Goal: Complete application form

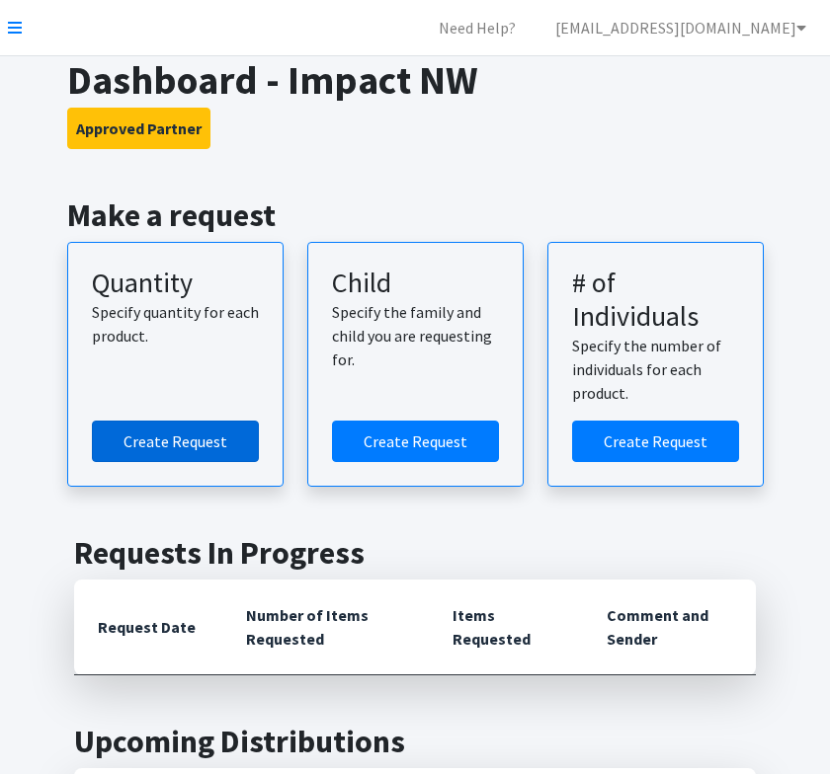
click at [191, 442] on link "Create Request" at bounding box center [175, 441] width 167 height 41
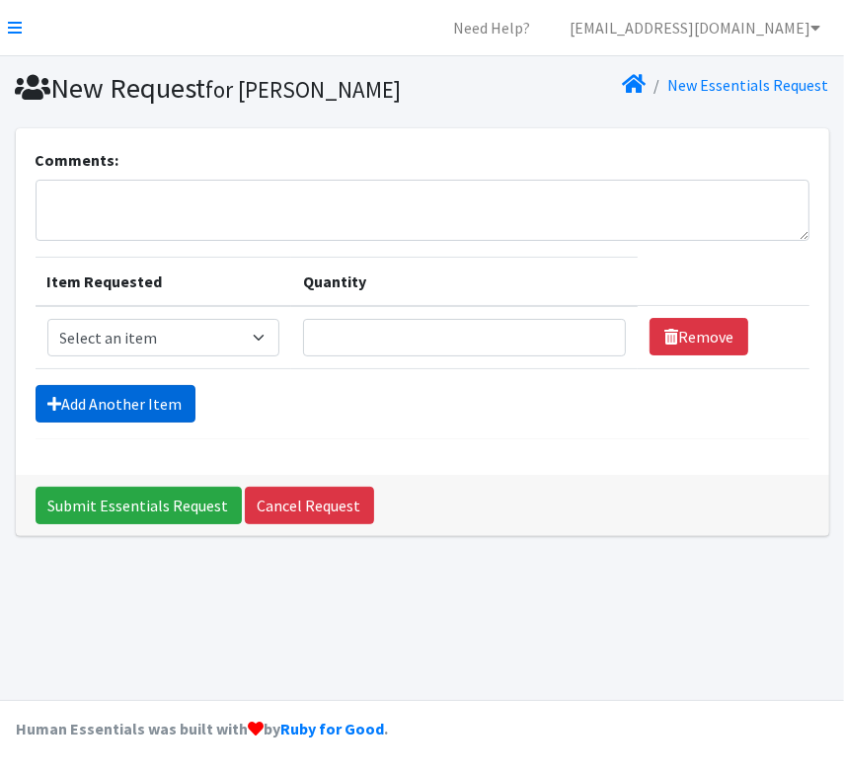
click at [147, 409] on link "Add Another Item" at bounding box center [116, 404] width 160 height 38
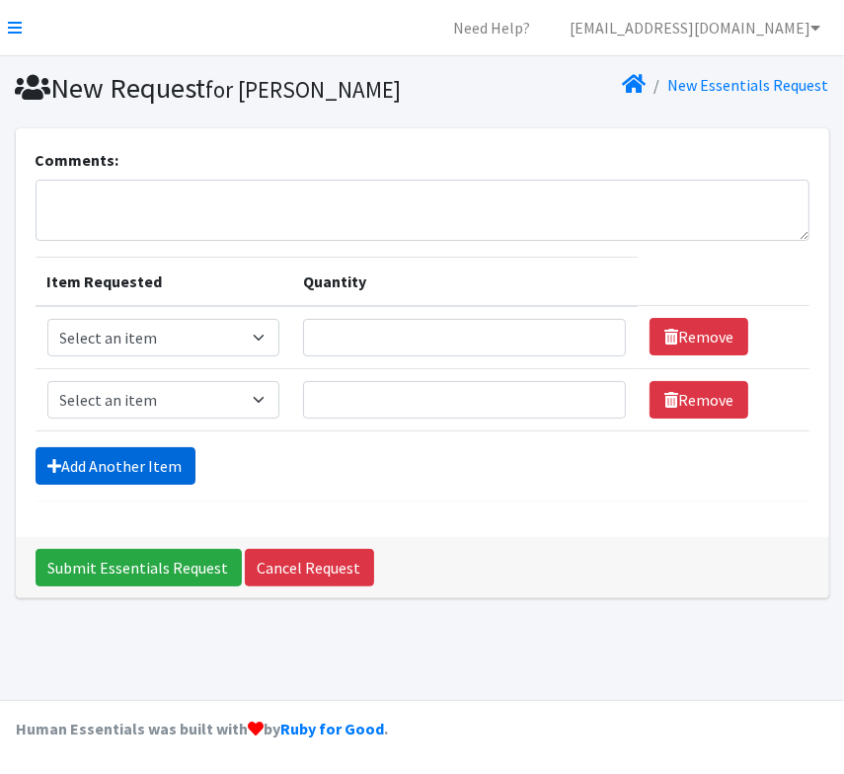
click at [152, 456] on link "Add Another Item" at bounding box center [116, 466] width 160 height 38
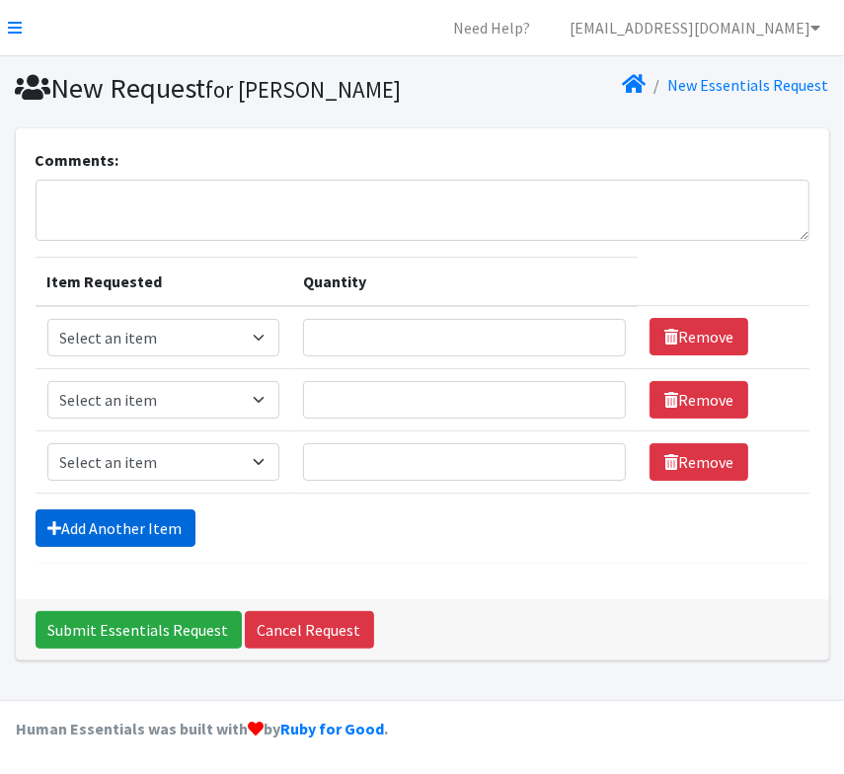
click at [166, 519] on link "Add Another Item" at bounding box center [116, 529] width 160 height 38
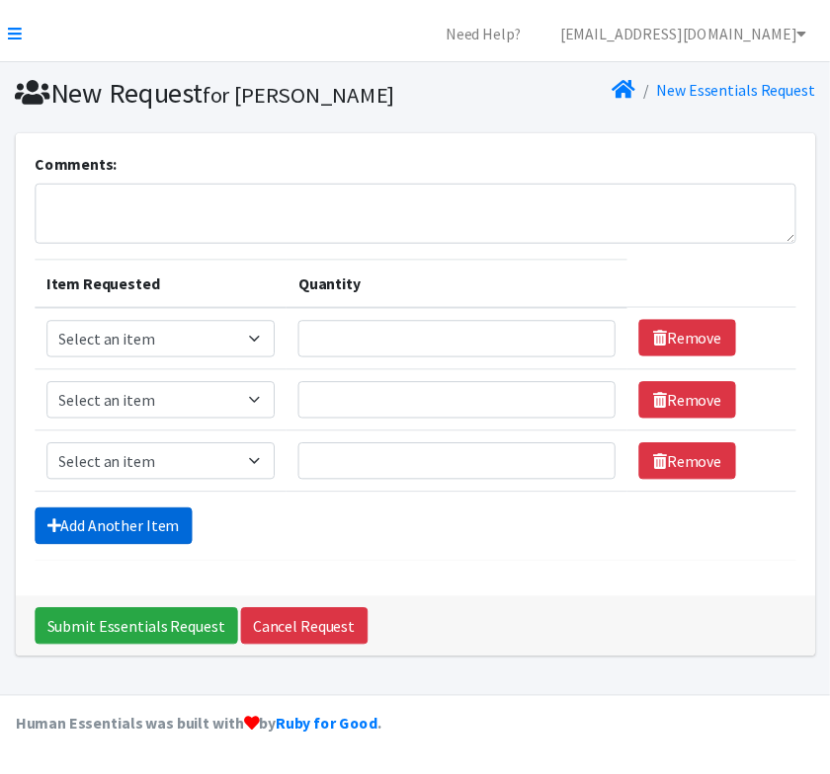
scroll to position [36, 0]
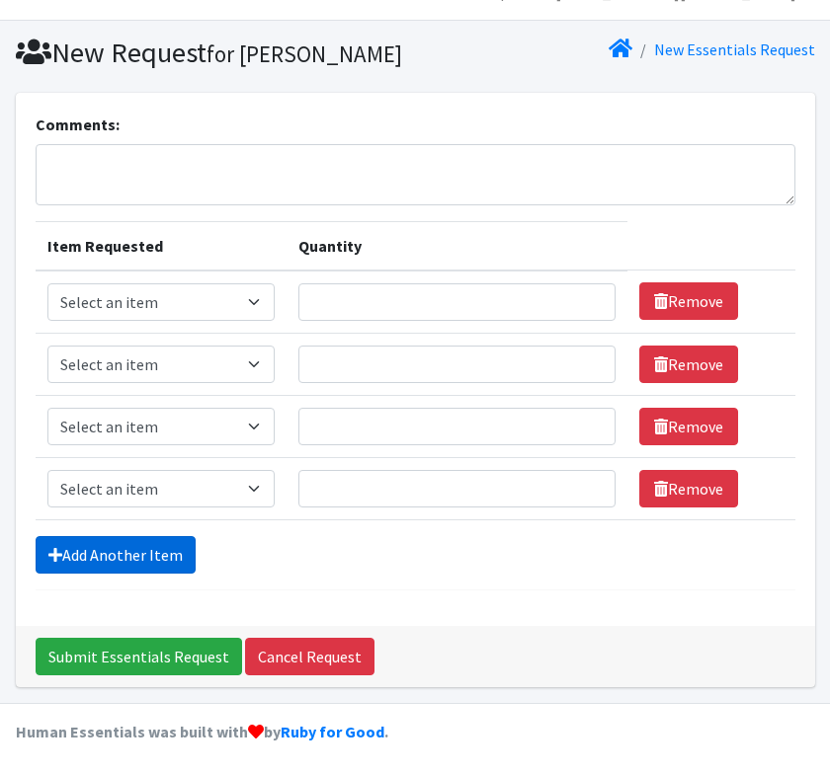
click at [174, 551] on link "Add Another Item" at bounding box center [116, 555] width 160 height 38
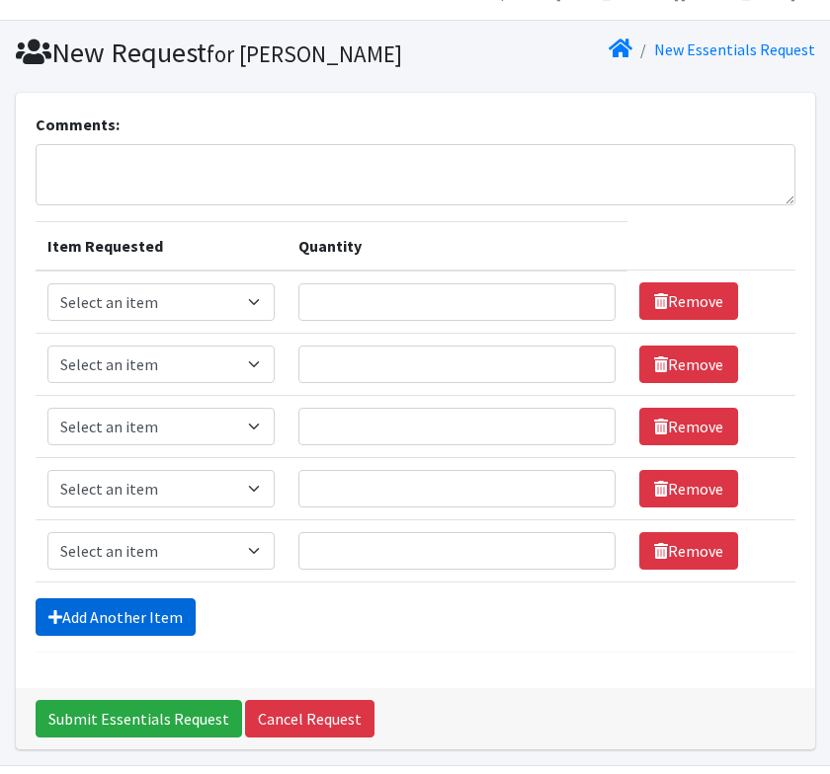
scroll to position [97, 0]
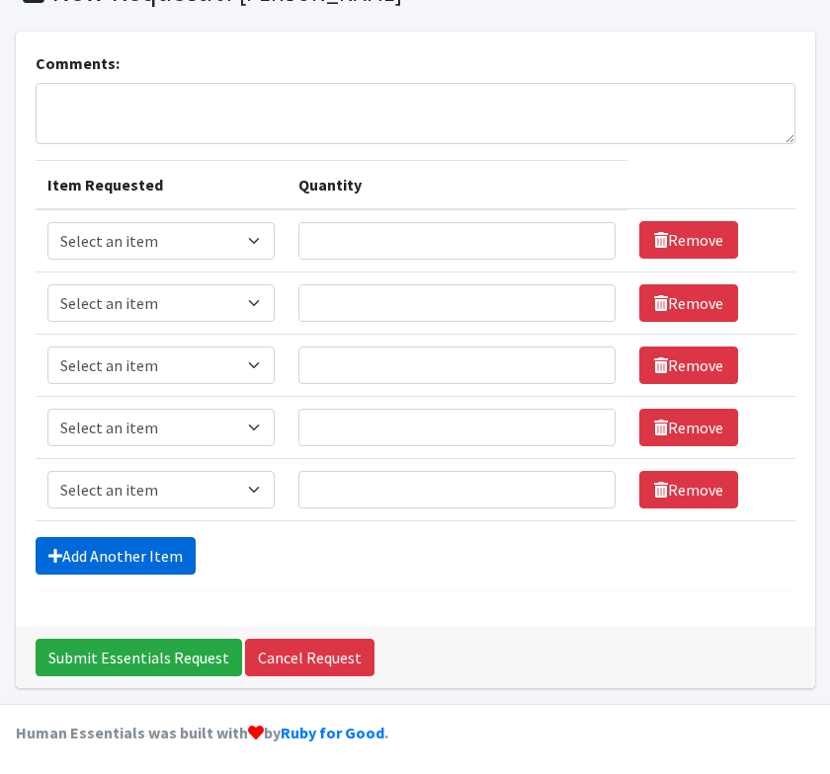
click at [153, 557] on link "Add Another Item" at bounding box center [116, 556] width 160 height 38
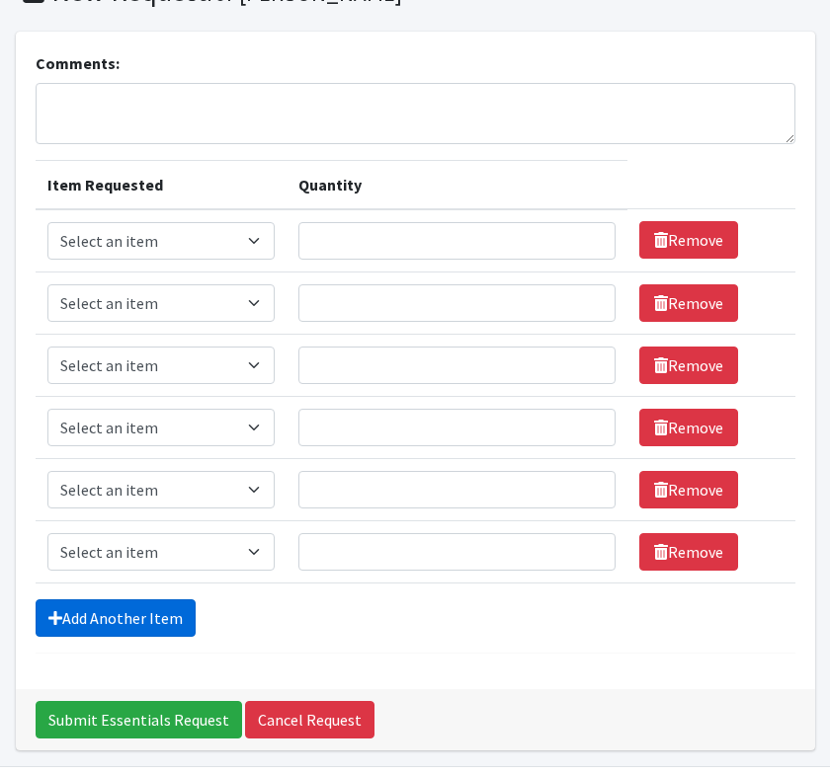
scroll to position [159, 0]
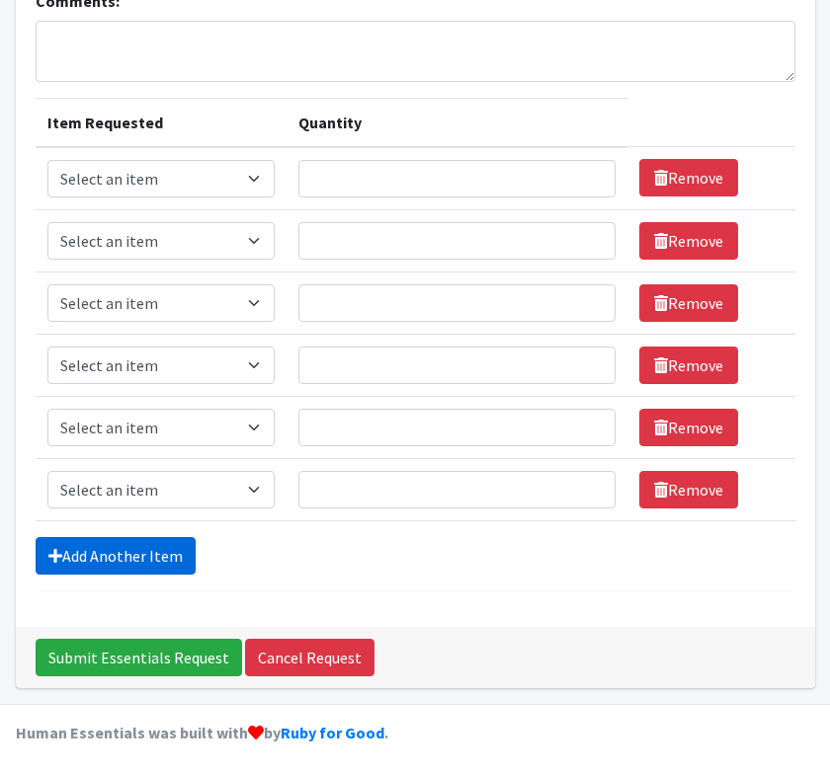
click at [170, 556] on link "Add Another Item" at bounding box center [116, 556] width 160 height 38
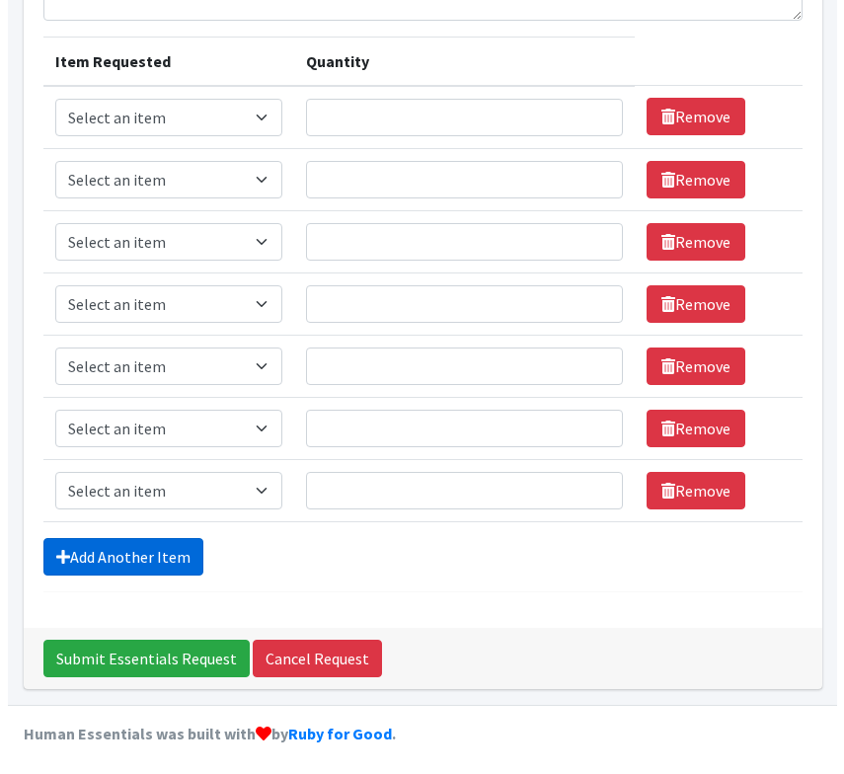
scroll to position [221, 0]
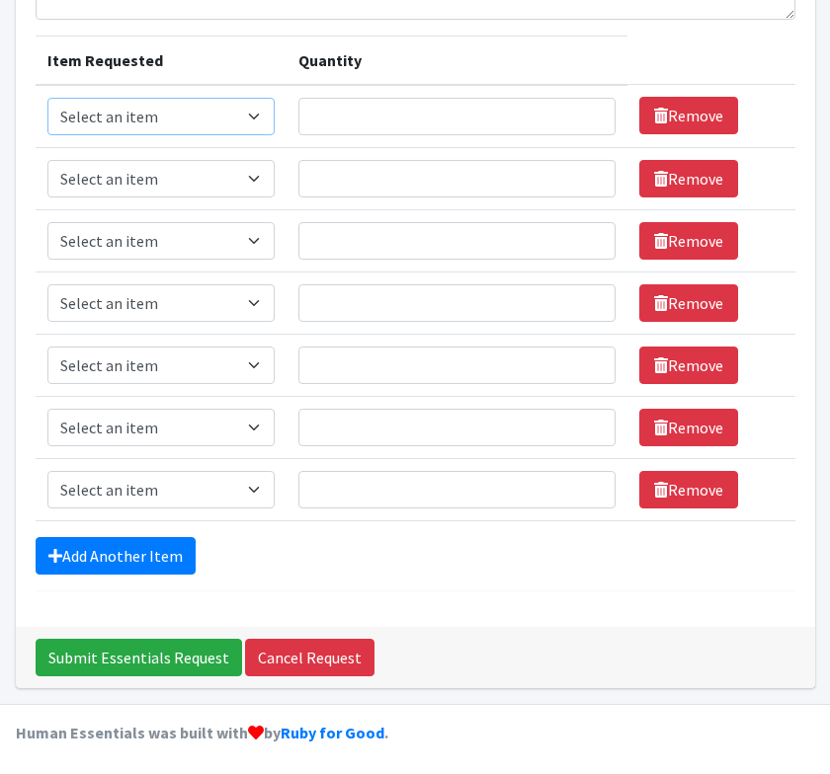
click at [251, 116] on select "Select an item Kids 0 (up to 10 lbs.) Kids 1 (8-14 lbs.) Kids 2 (12-18 lbs.) Ki…" at bounding box center [161, 117] width 228 height 38
select select "4067"
click at [47, 98] on select "Select an item Kids 0 (up to 10 lbs.) Kids 1 (8-14 lbs.) Kids 2 (12-18 lbs.) Ki…" at bounding box center [161, 117] width 228 height 38
click at [226, 178] on select "Select an item Kids 0 (up to 10 lbs.) Kids 1 (8-14 lbs.) Kids 2 (12-18 lbs.) Ki…" at bounding box center [161, 179] width 228 height 38
select select "4068"
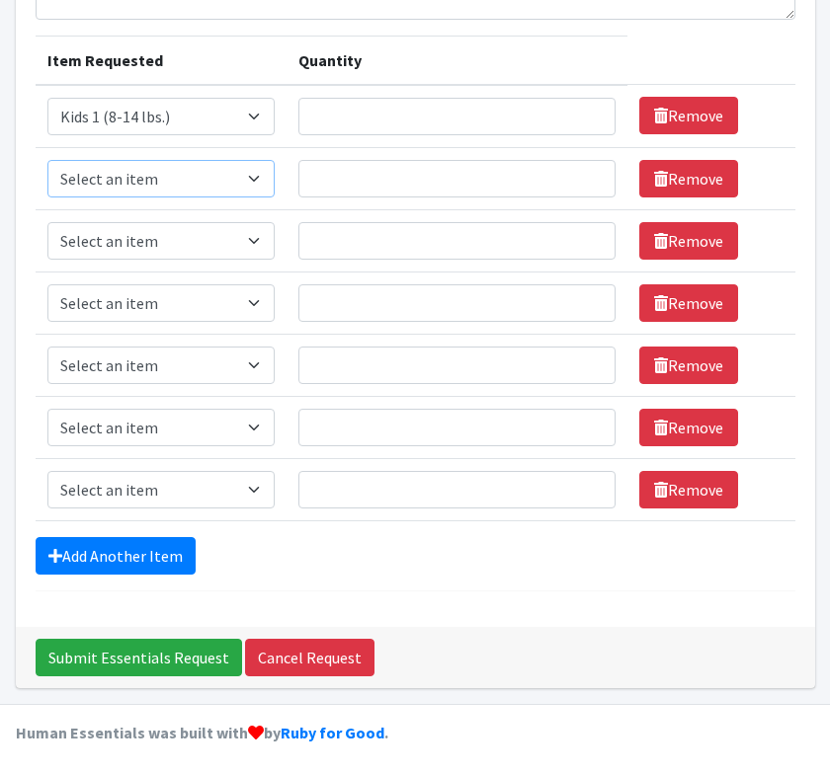
click at [47, 160] on select "Select an item Kids 0 (up to 10 lbs.) Kids 1 (8-14 lbs.) Kids 2 (12-18 lbs.) Ki…" at bounding box center [161, 179] width 228 height 38
click at [251, 243] on select "Select an item Kids 0 (up to 10 lbs.) Kids 1 (8-14 lbs.) Kids 2 (12-18 lbs.) Ki…" at bounding box center [161, 241] width 228 height 38
select select "4036"
click at [47, 222] on select "Select an item Kids 0 (up to 10 lbs.) Kids 1 (8-14 lbs.) Kids 2 (12-18 lbs.) Ki…" at bounding box center [161, 241] width 228 height 38
click at [226, 307] on select "Select an item Kids 0 (up to 10 lbs.) Kids 1 (8-14 lbs.) Kids 2 (12-18 lbs.) Ki…" at bounding box center [161, 303] width 228 height 38
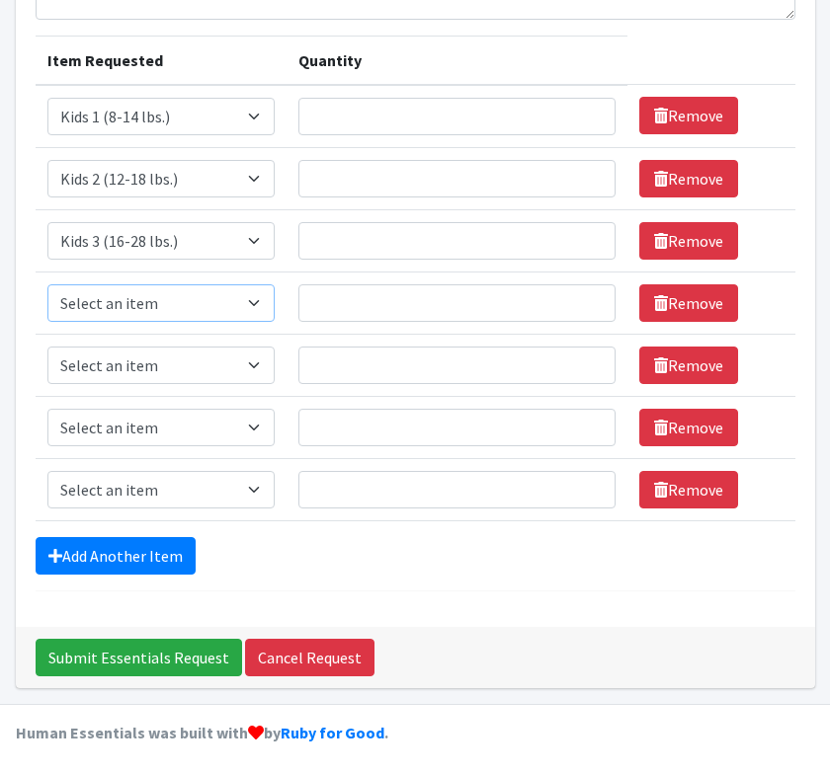
select select "4049"
click at [47, 284] on select "Select an item Kids 0 (up to 10 lbs.) Kids 1 (8-14 lbs.) Kids 2 (12-18 lbs.) Ki…" at bounding box center [161, 303] width 228 height 38
click at [239, 369] on select "Select an item Kids 0 (up to 10 lbs.) Kids 1 (8-14 lbs.) Kids 2 (12-18 lbs.) Ki…" at bounding box center [161, 366] width 228 height 38
select select "4056"
click at [47, 347] on select "Select an item Kids 0 (up to 10 lbs.) Kids 1 (8-14 lbs.) Kids 2 (12-18 lbs.) Ki…" at bounding box center [161, 366] width 228 height 38
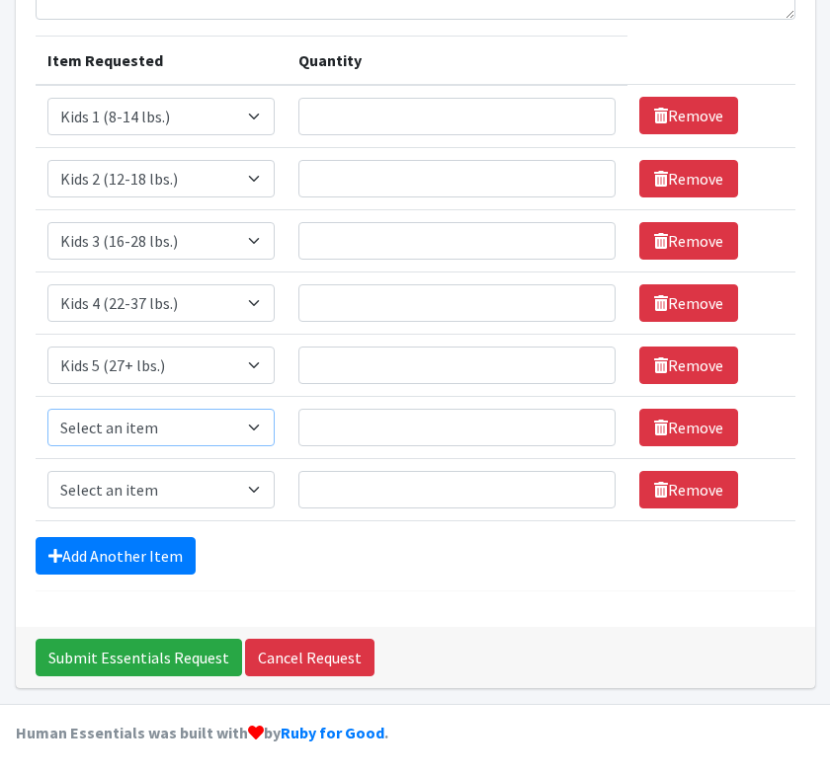
click at [222, 422] on select "Select an item Kids 0 (up to 10 lbs.) Kids 1 (8-14 lbs.) Kids 2 (12-18 lbs.) Ki…" at bounding box center [161, 428] width 228 height 38
select select "4059"
click at [47, 409] on select "Select an item Kids 0 (up to 10 lbs.) Kids 1 (8-14 lbs.) Kids 2 (12-18 lbs.) Ki…" at bounding box center [161, 428] width 228 height 38
click at [210, 489] on select "Select an item Kids 0 (up to 10 lbs.) Kids 1 (8-14 lbs.) Kids 2 (12-18 lbs.) Ki…" at bounding box center [161, 490] width 228 height 38
select select "11282"
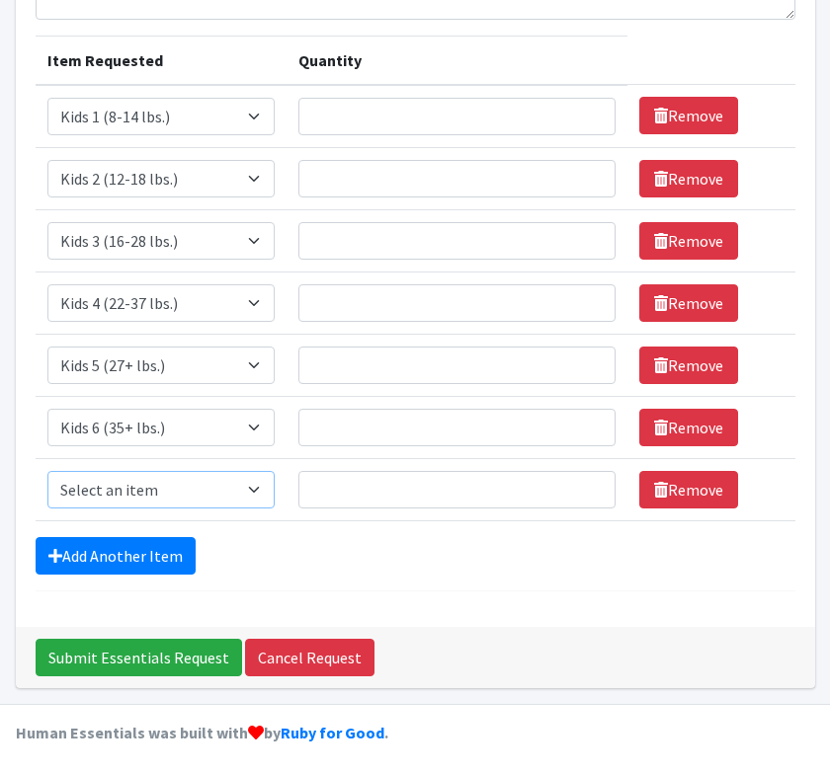
click at [47, 471] on select "Select an item Kids 0 (up to 10 lbs.) Kids 1 (8-14 lbs.) Kids 2 (12-18 lbs.) Ki…" at bounding box center [161, 490] width 228 height 38
click at [416, 114] on input "Quantity" at bounding box center [456, 117] width 316 height 38
type input "3"
click at [397, 186] on input "Quantity" at bounding box center [456, 179] width 316 height 38
type input "11"
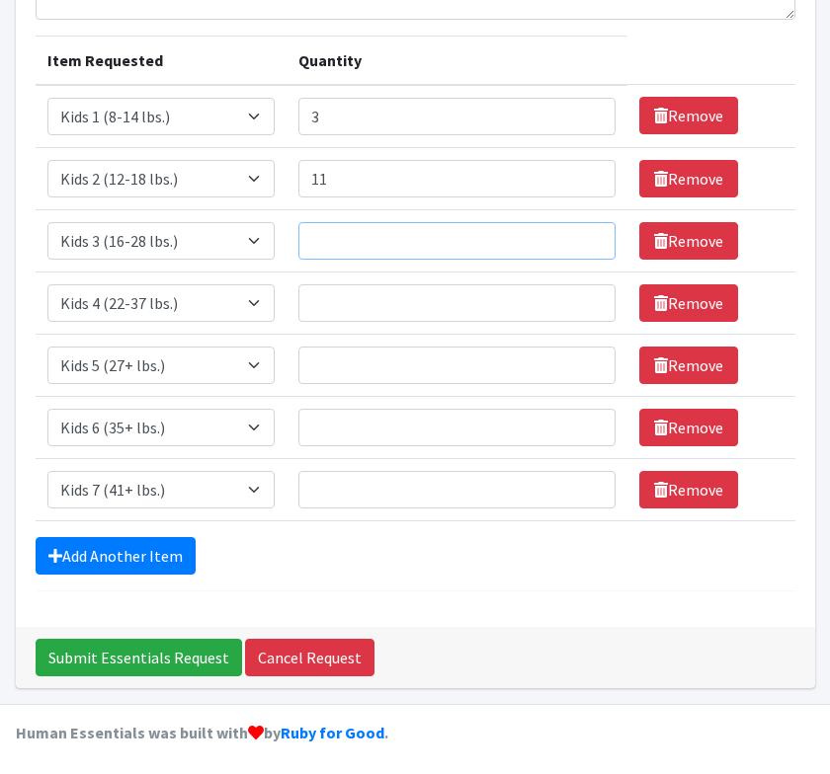
click at [393, 230] on input "Quantity" at bounding box center [456, 241] width 316 height 38
type input "29"
click at [382, 288] on input "Quantity" at bounding box center [456, 303] width 316 height 38
type input "5"
type input "48"
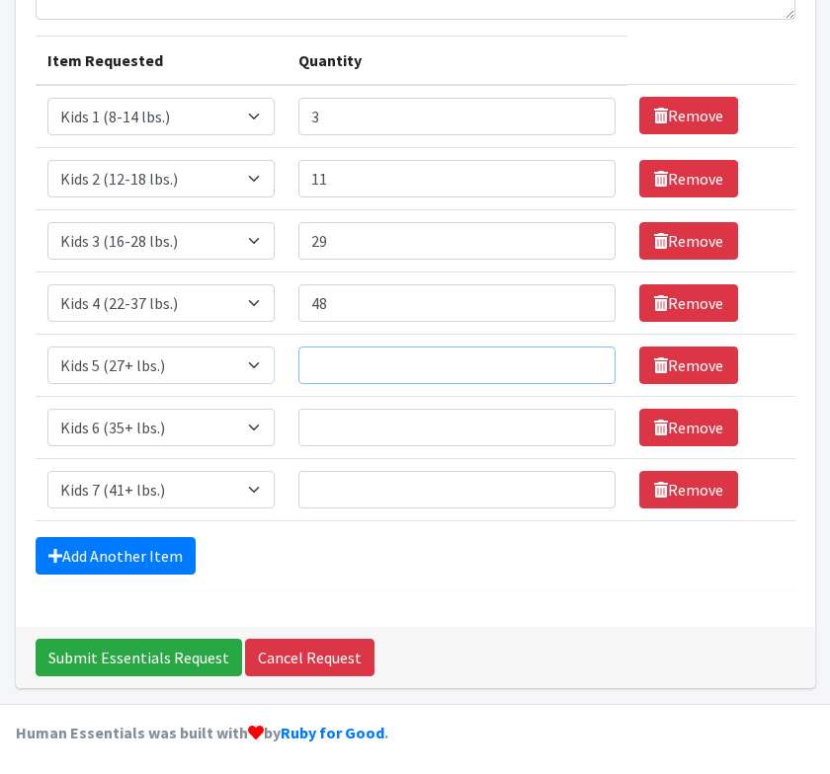
click at [364, 358] on input "Quantity" at bounding box center [456, 366] width 316 height 38
type input "55"
click at [352, 414] on input "Quantity" at bounding box center [456, 428] width 316 height 38
type input "35"
click at [356, 485] on input "Quantity" at bounding box center [456, 490] width 316 height 38
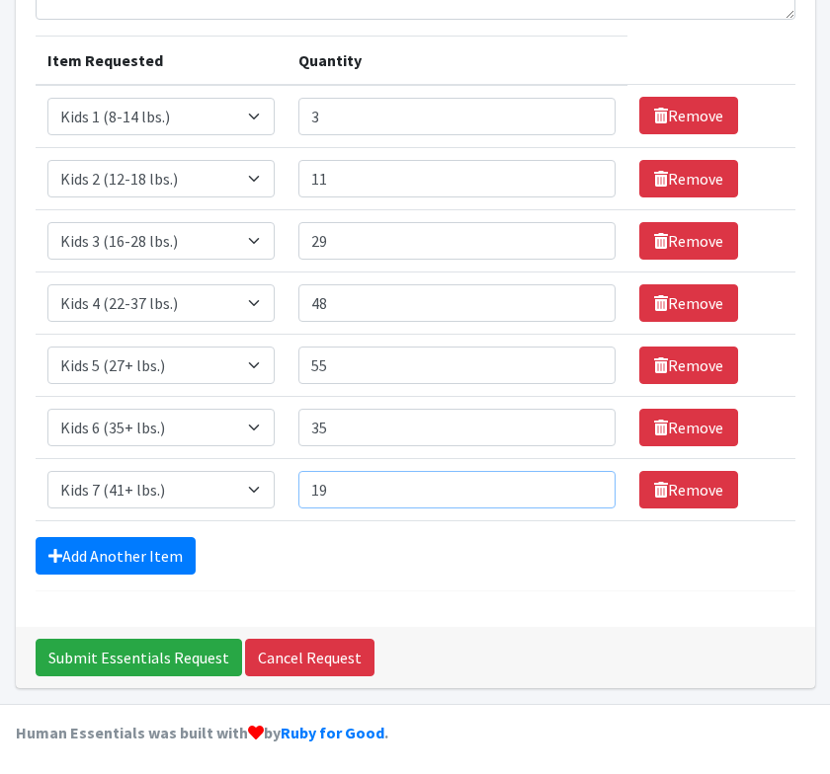
type input "19"
click at [450, 547] on div "Add Another Item" at bounding box center [415, 556] width 759 height 38
click at [199, 660] on input "Submit Essentials Request" at bounding box center [139, 658] width 206 height 38
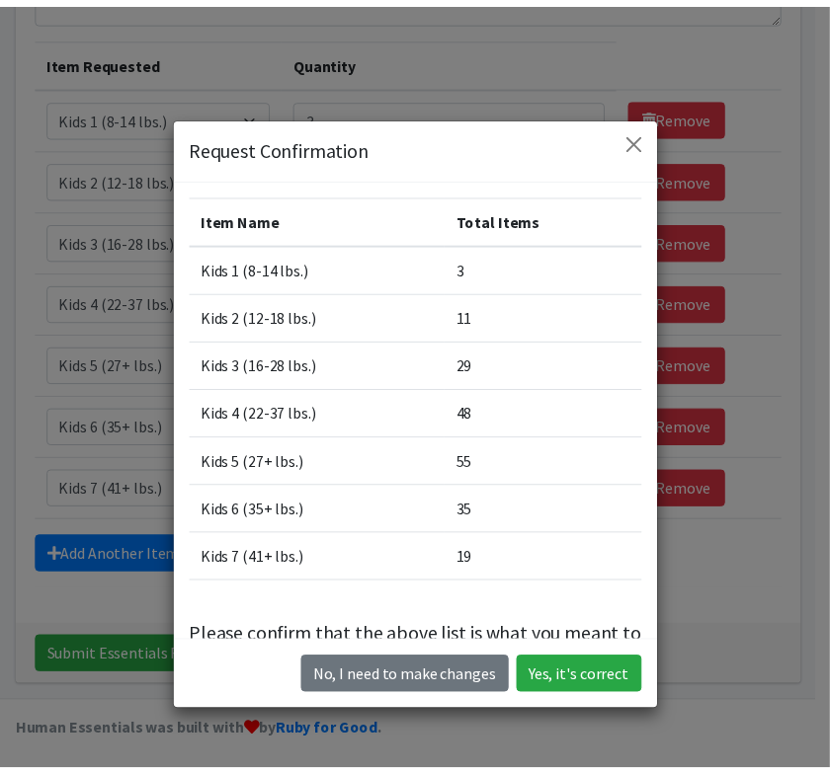
scroll to position [68, 0]
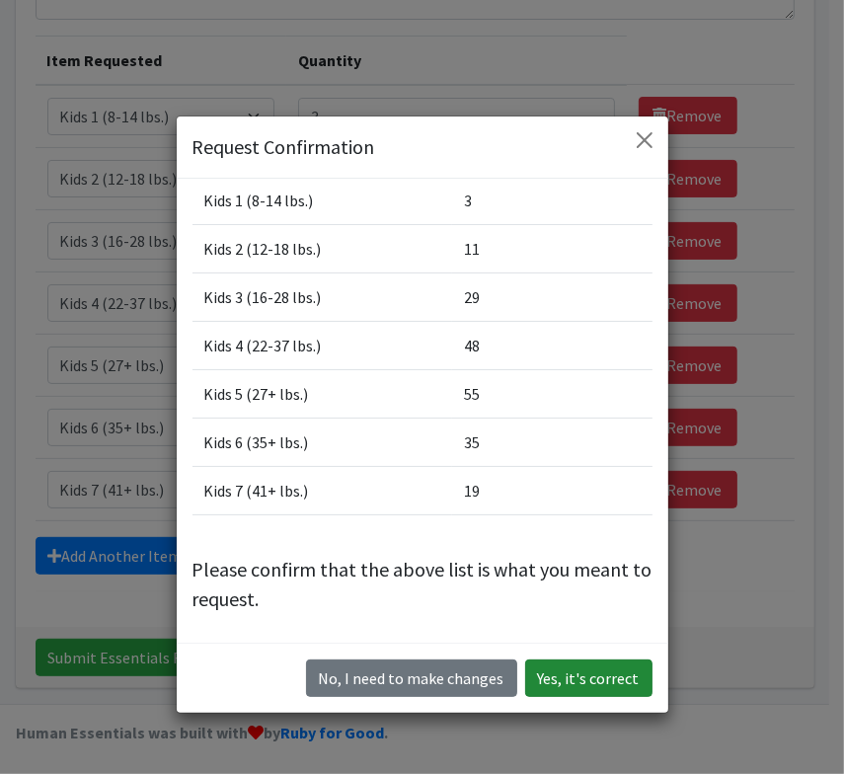
click at [559, 690] on button "Yes, it's correct" at bounding box center [588, 679] width 127 height 38
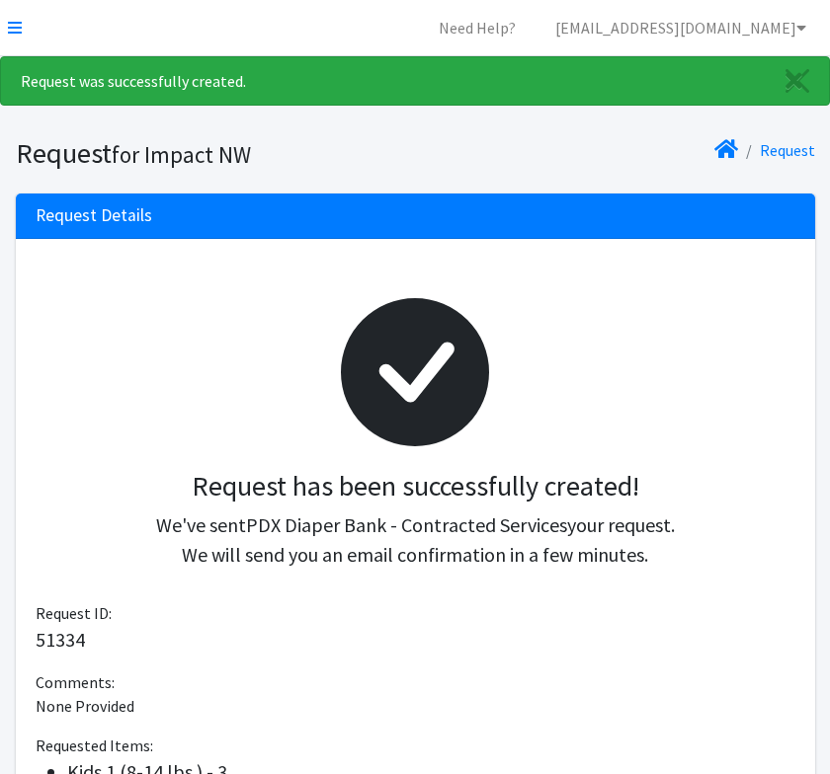
scroll to position [438, 0]
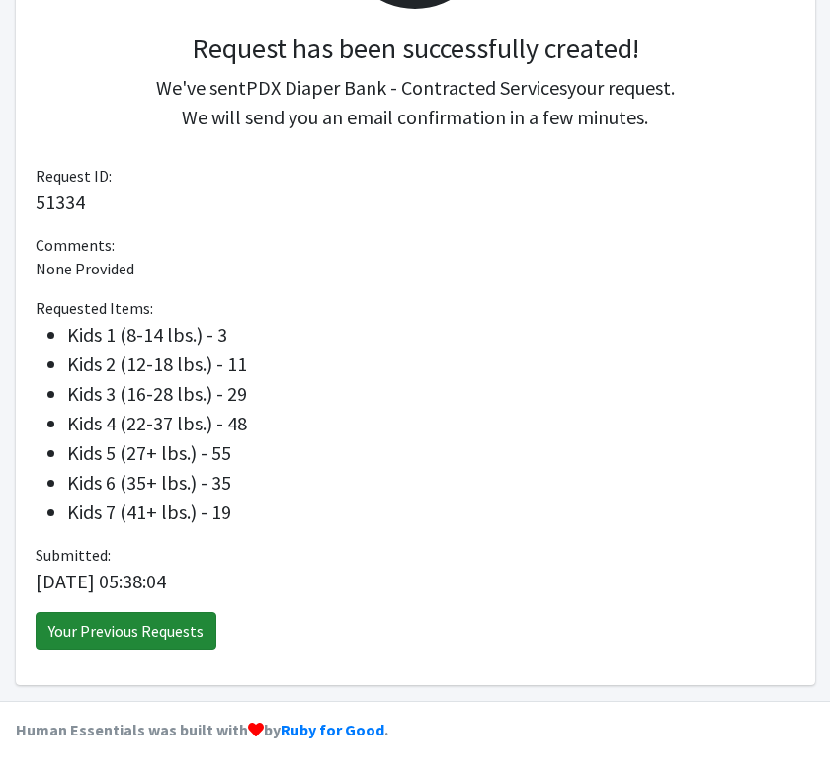
click at [188, 620] on link "Your Previous Requests" at bounding box center [126, 631] width 181 height 38
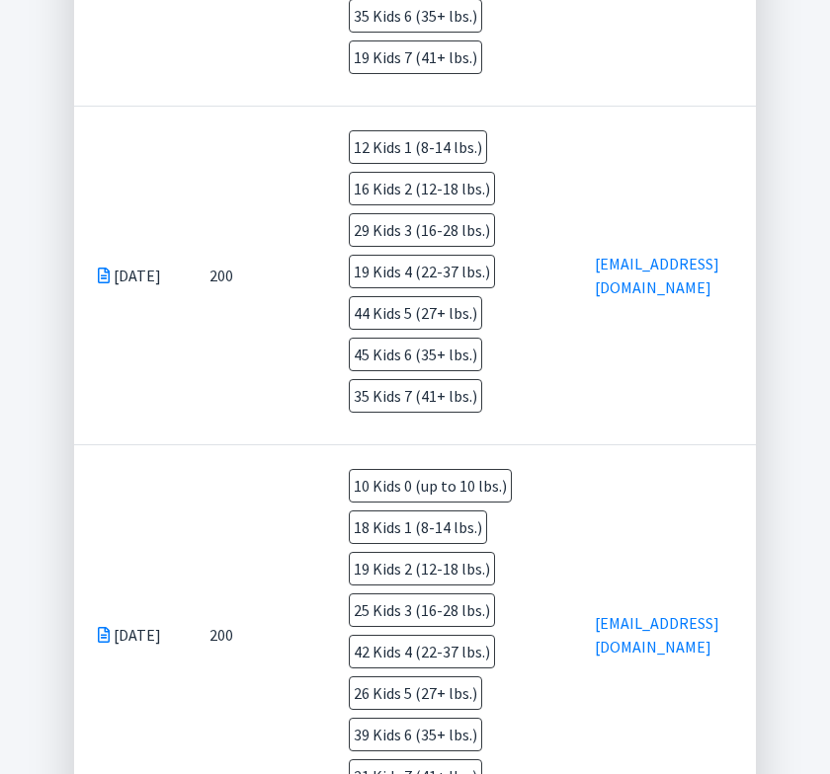
scroll to position [997, 0]
